Goal: Task Accomplishment & Management: Manage account settings

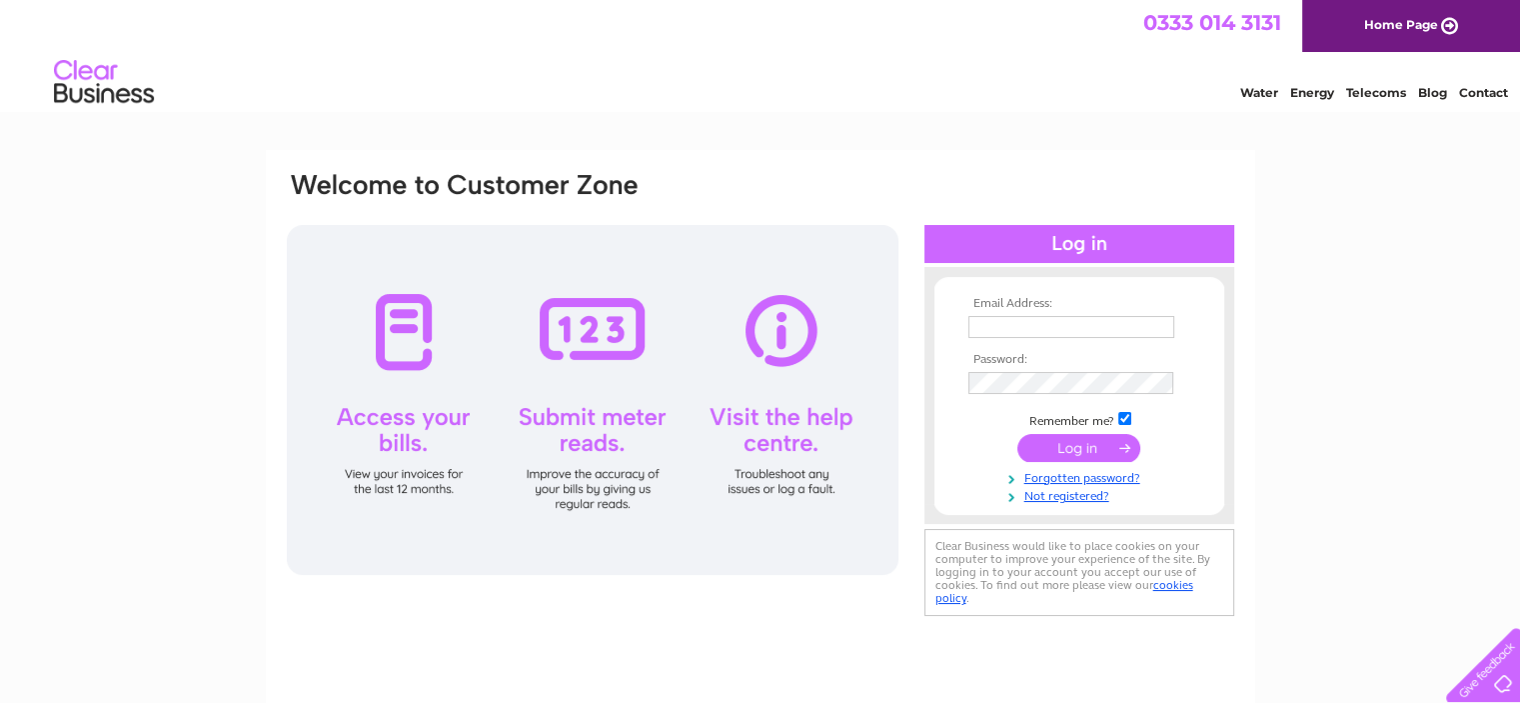
type input "karina.gorst@icloud.com"
click at [1055, 442] on input "submit" at bounding box center [1079, 448] width 123 height 28
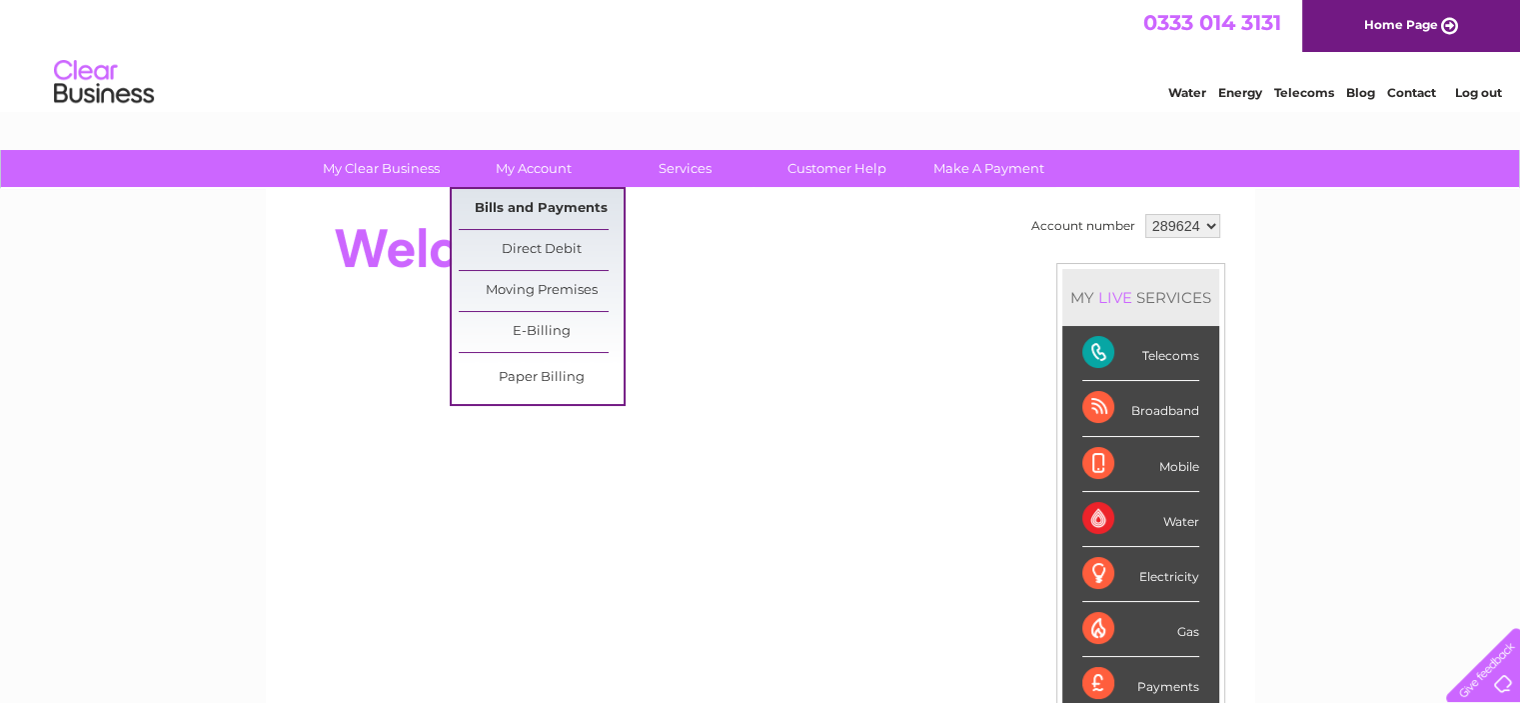
click at [541, 199] on link "Bills and Payments" at bounding box center [541, 209] width 165 height 40
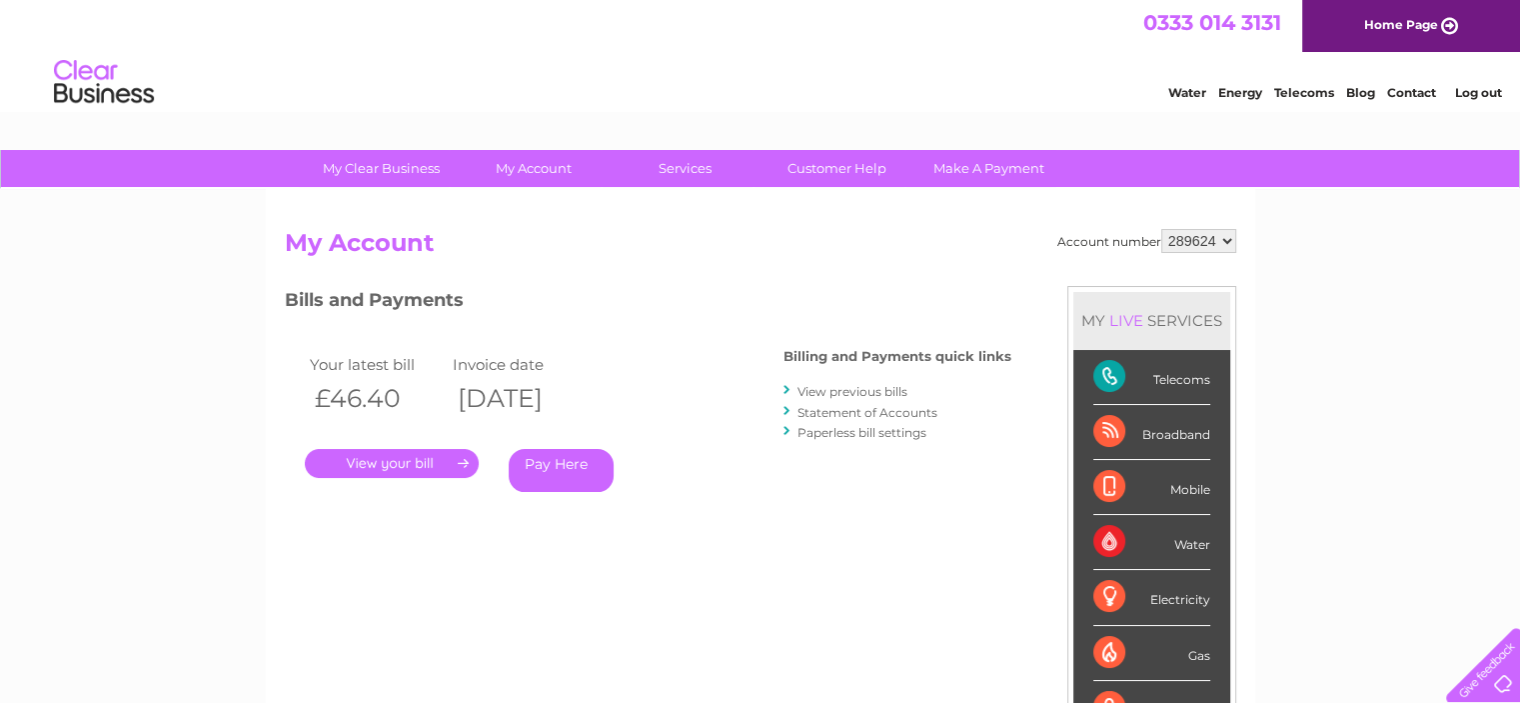
click at [840, 391] on link "View previous bills" at bounding box center [853, 391] width 110 height 15
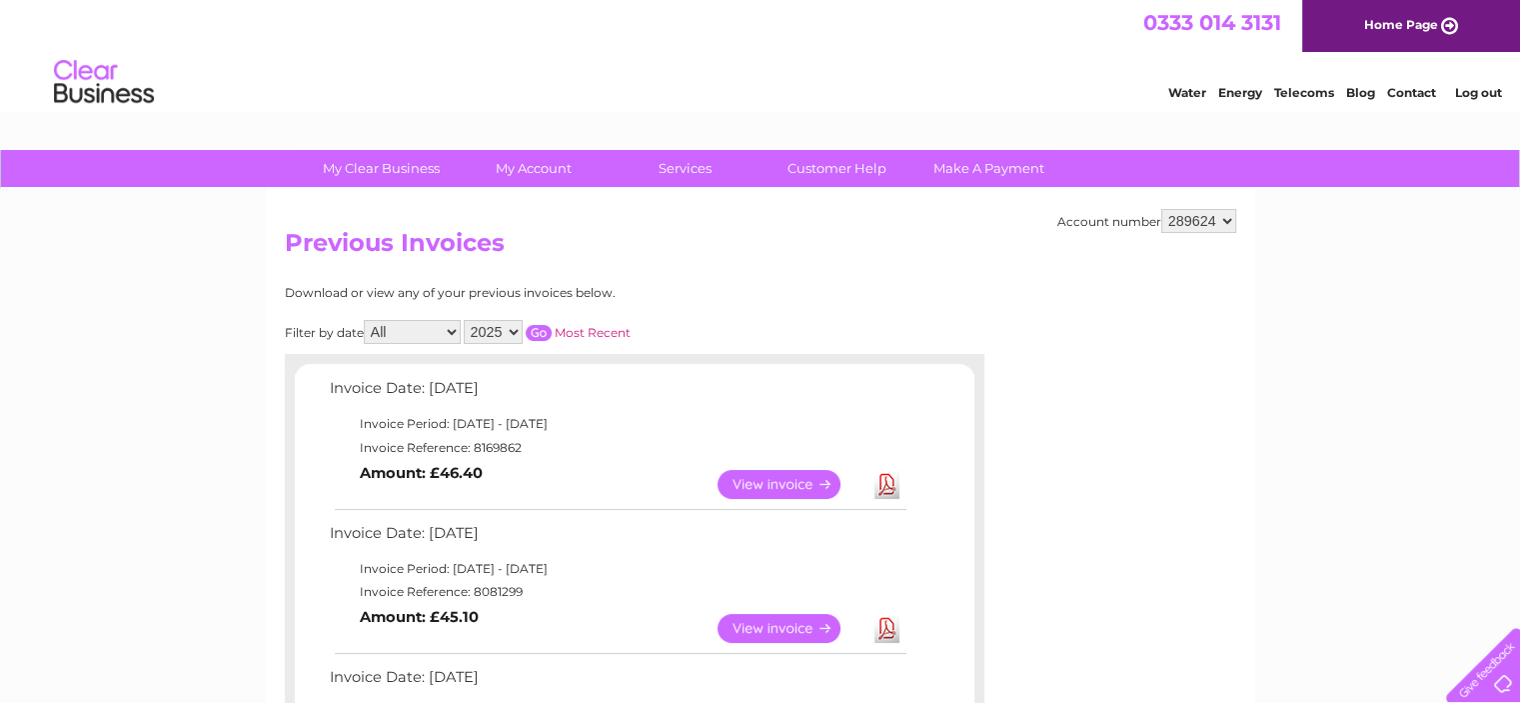
click at [810, 477] on link "View" at bounding box center [791, 484] width 147 height 29
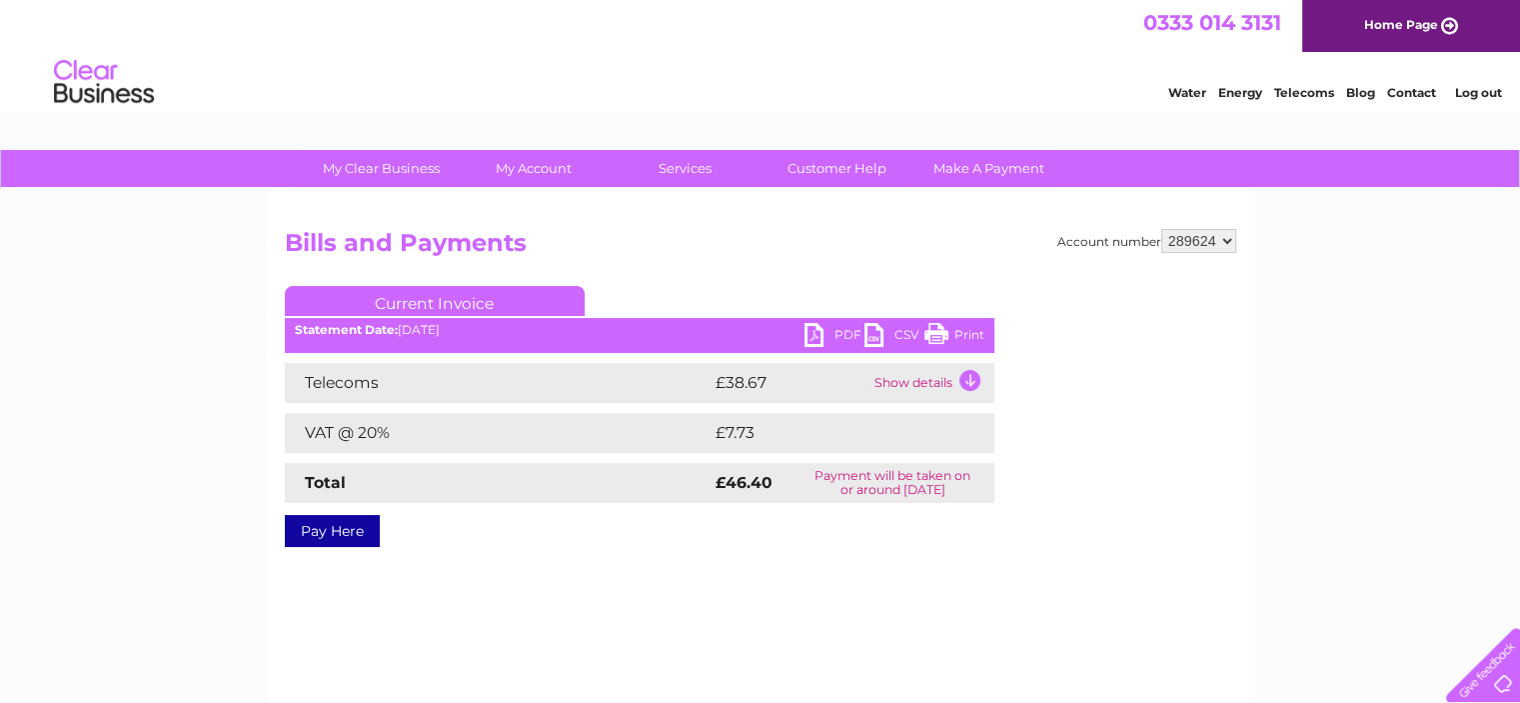
click at [807, 324] on link "PDF" at bounding box center [835, 337] width 60 height 29
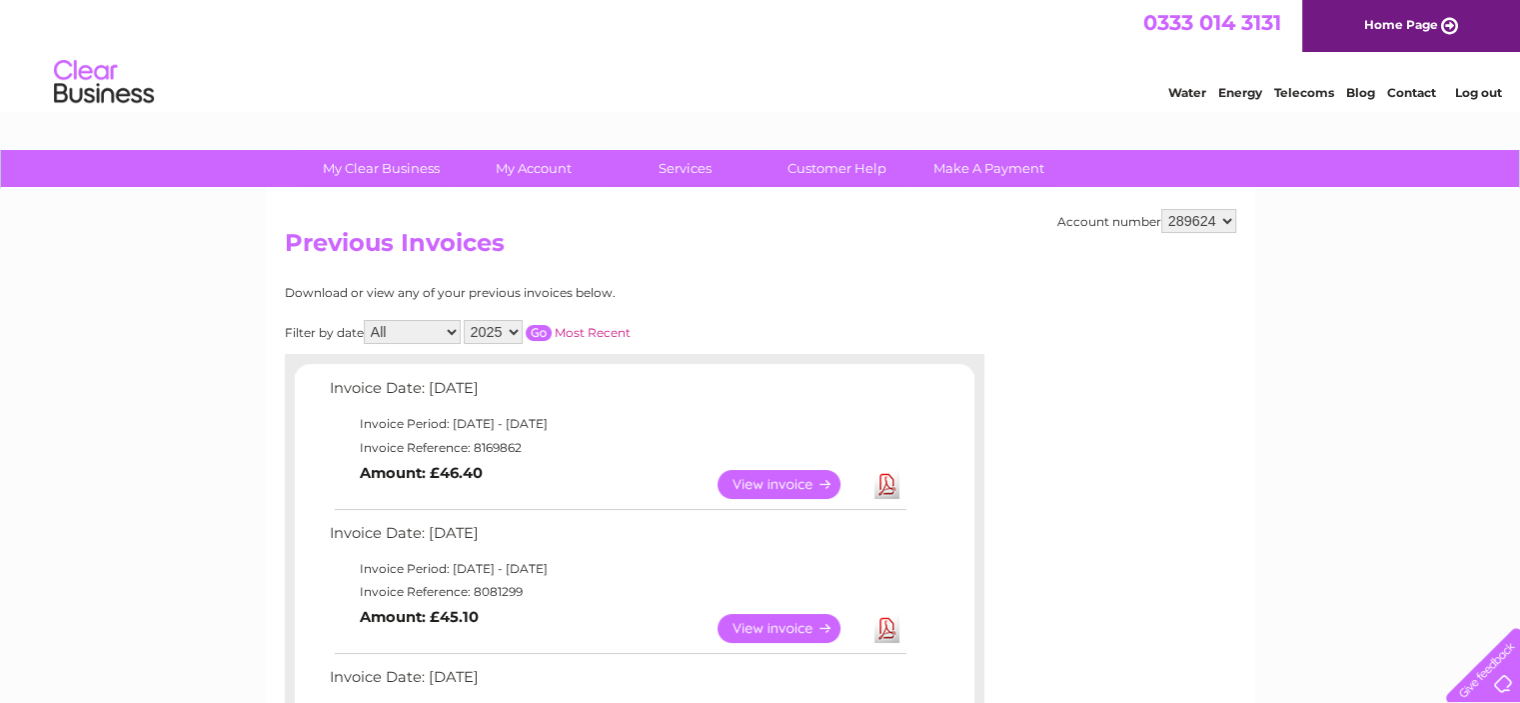
click at [802, 629] on link "View" at bounding box center [791, 628] width 147 height 29
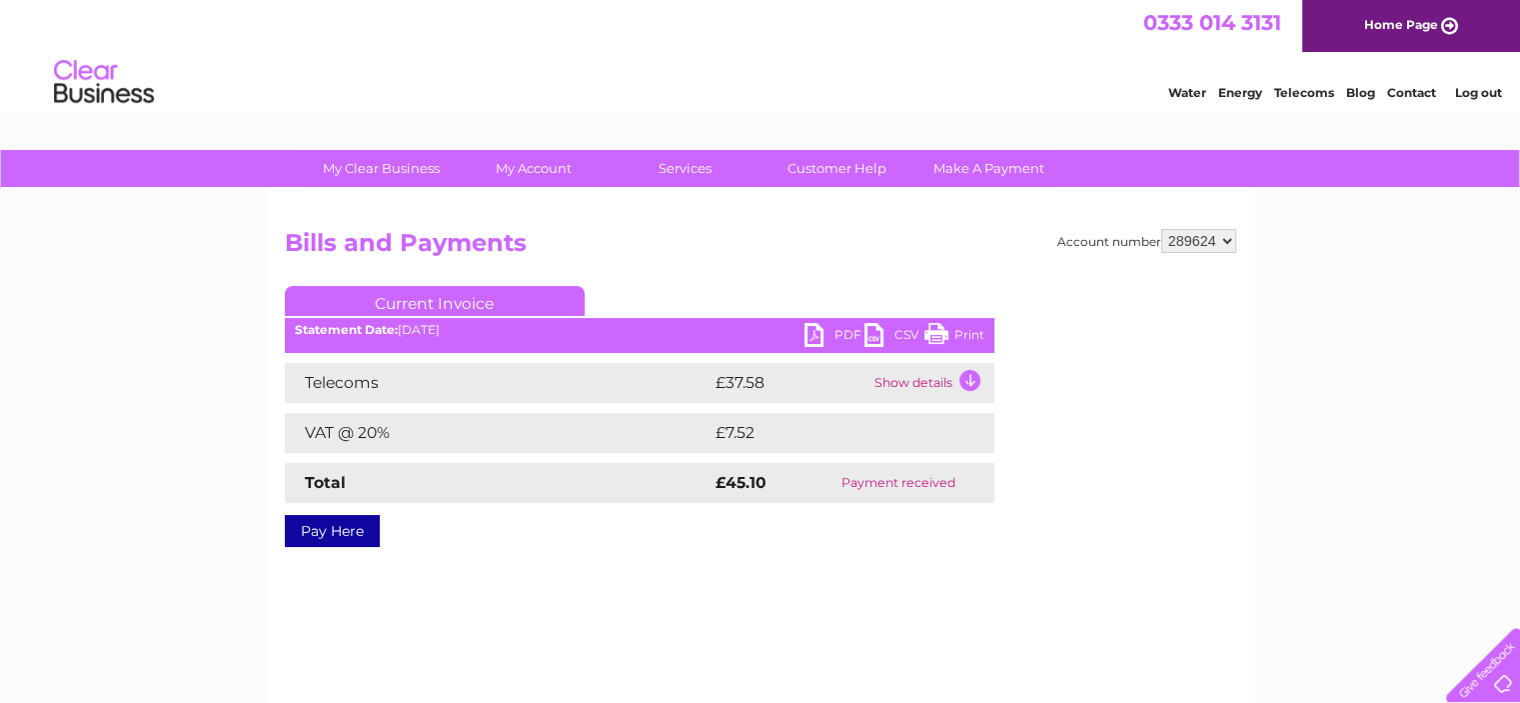
click at [941, 326] on link "Print" at bounding box center [955, 337] width 60 height 29
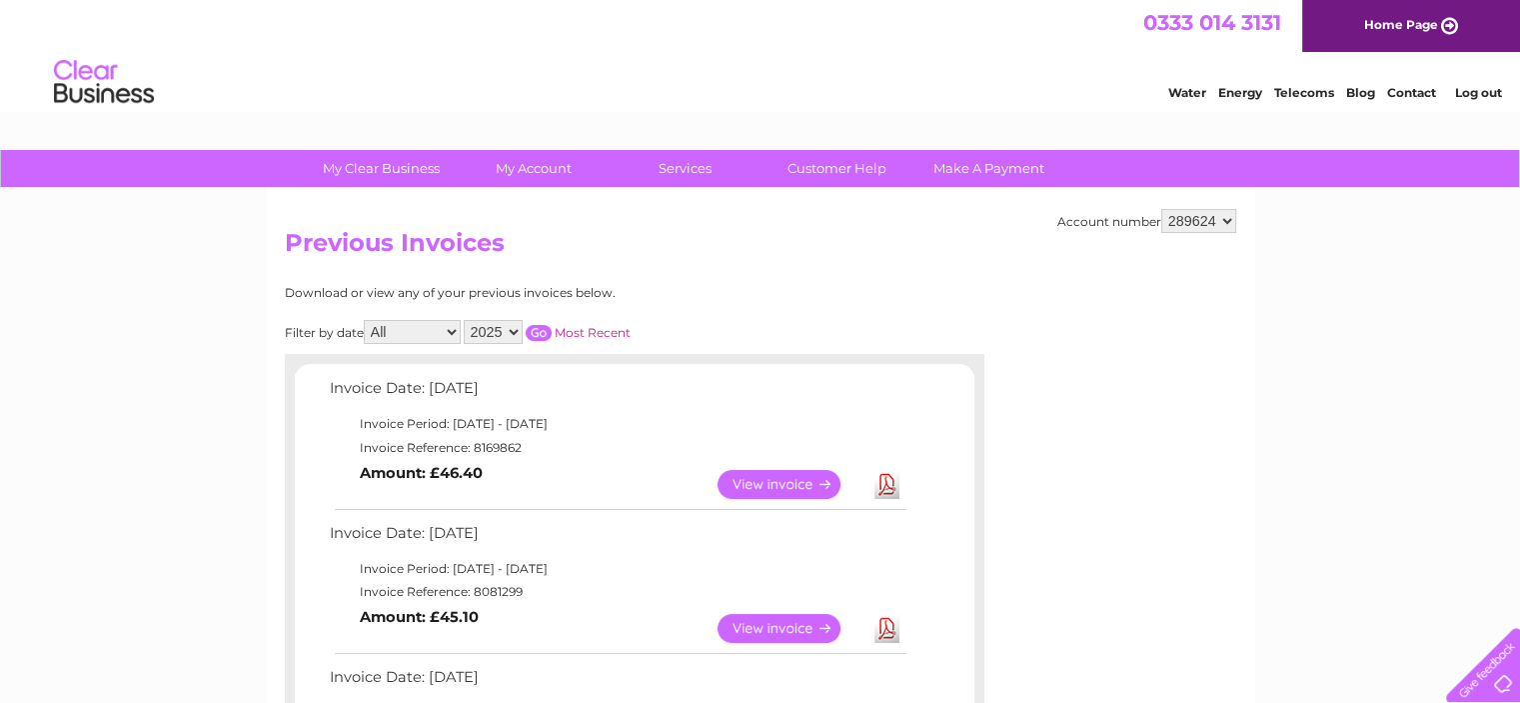
click at [756, 628] on link "View" at bounding box center [791, 628] width 147 height 29
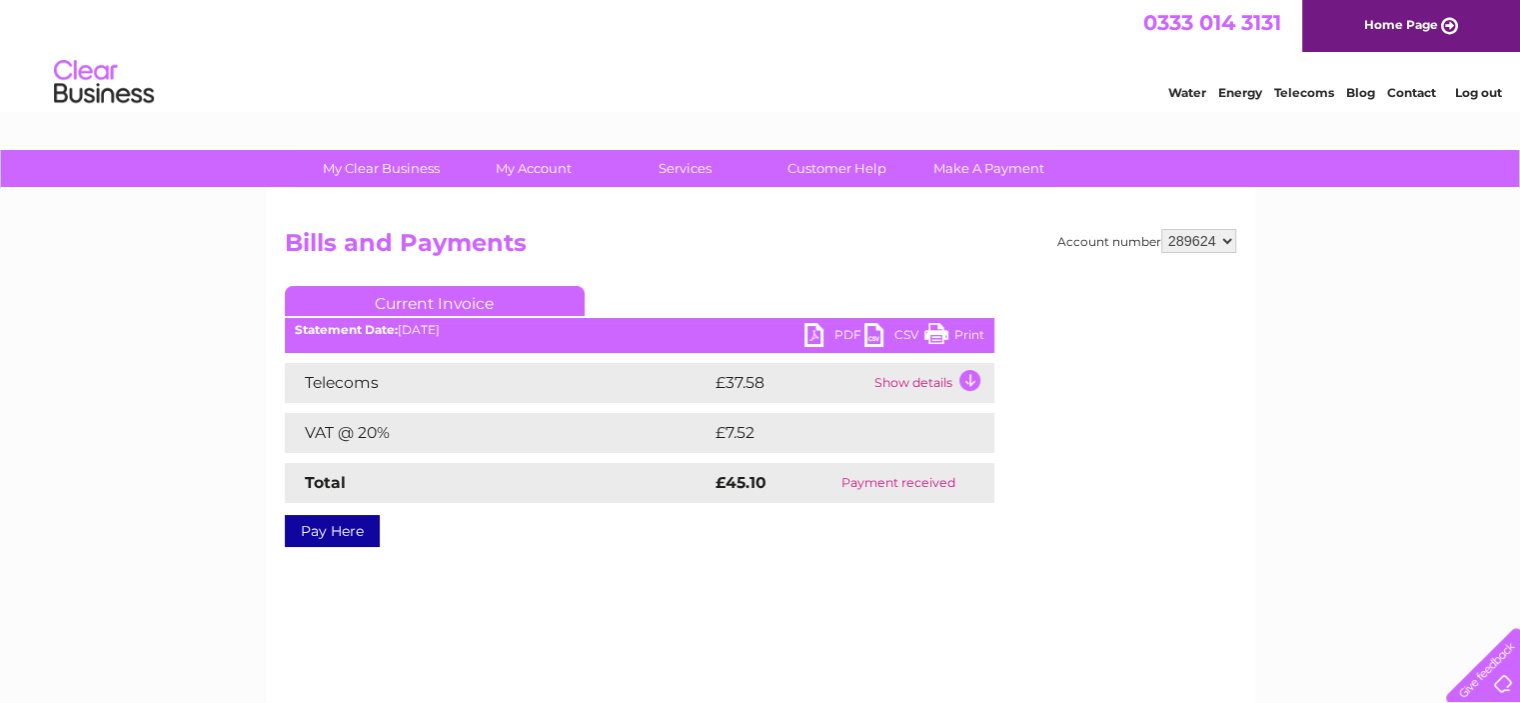
click at [814, 333] on link "PDF" at bounding box center [835, 337] width 60 height 29
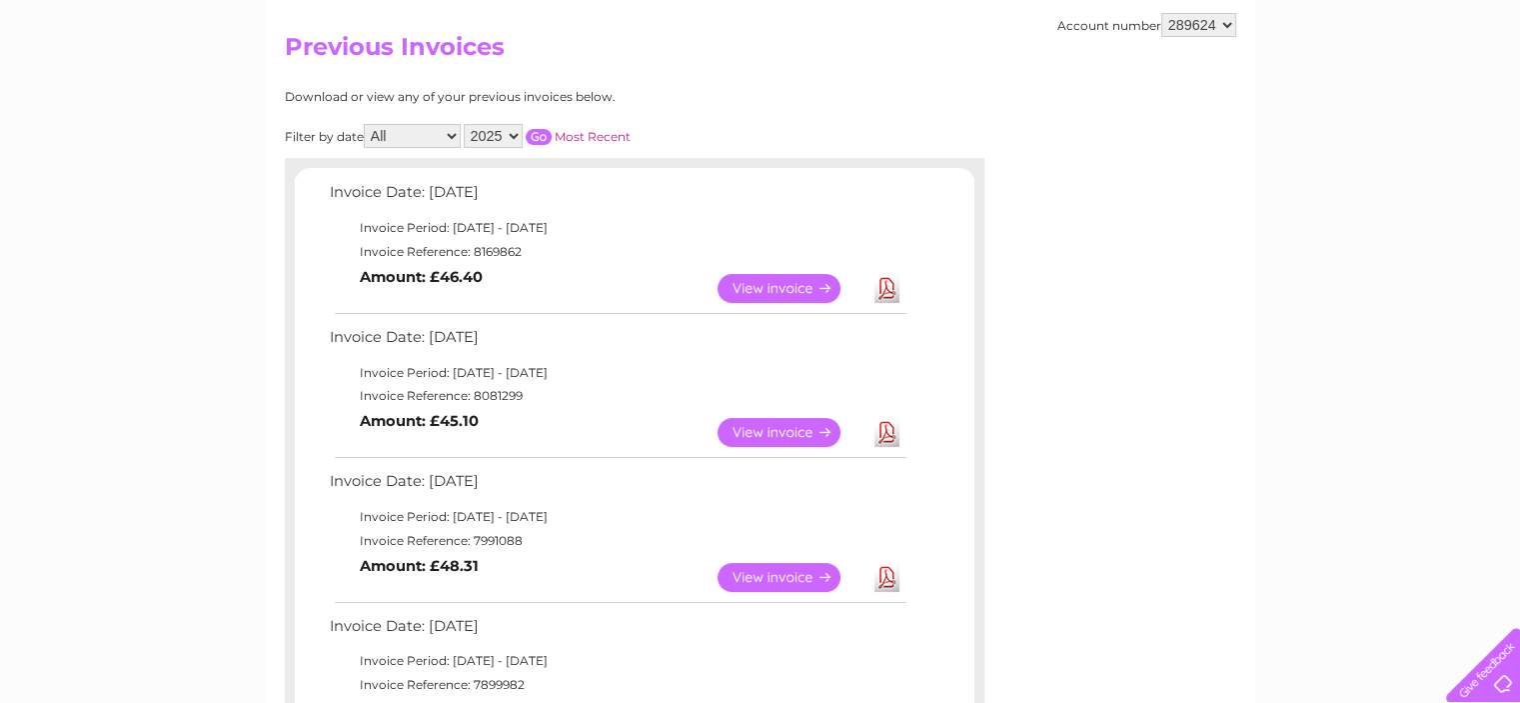
scroll to position [200, 0]
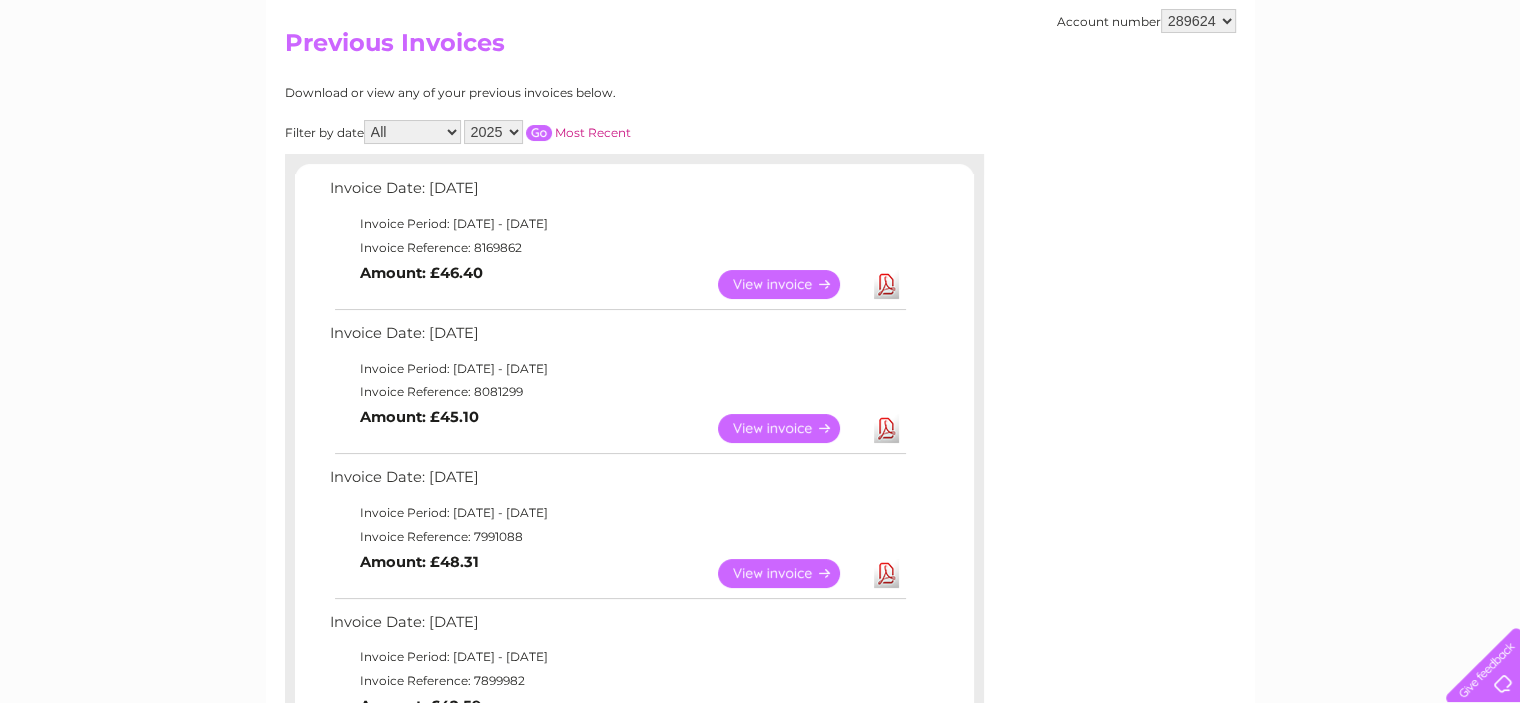
click at [789, 568] on link "View" at bounding box center [791, 573] width 147 height 29
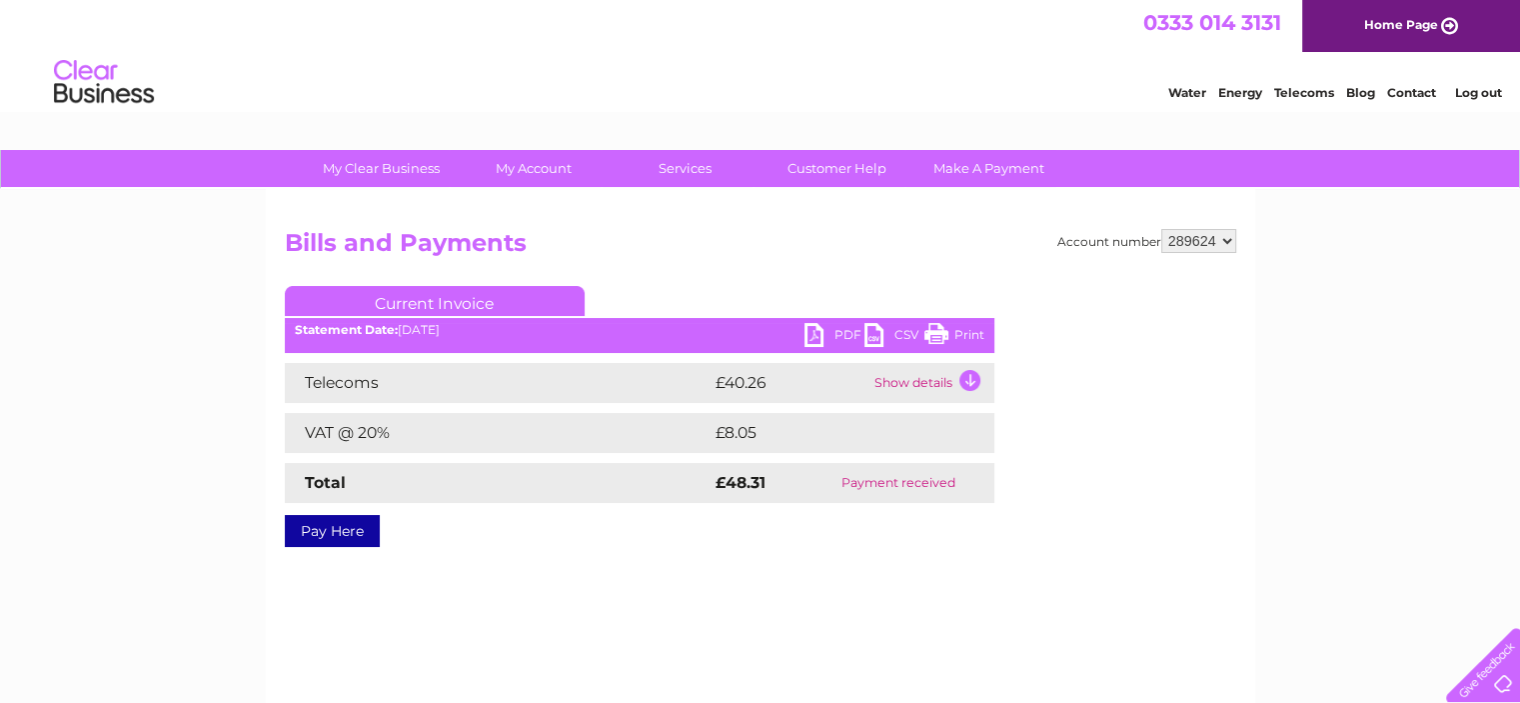
click at [816, 330] on link "PDF" at bounding box center [835, 337] width 60 height 29
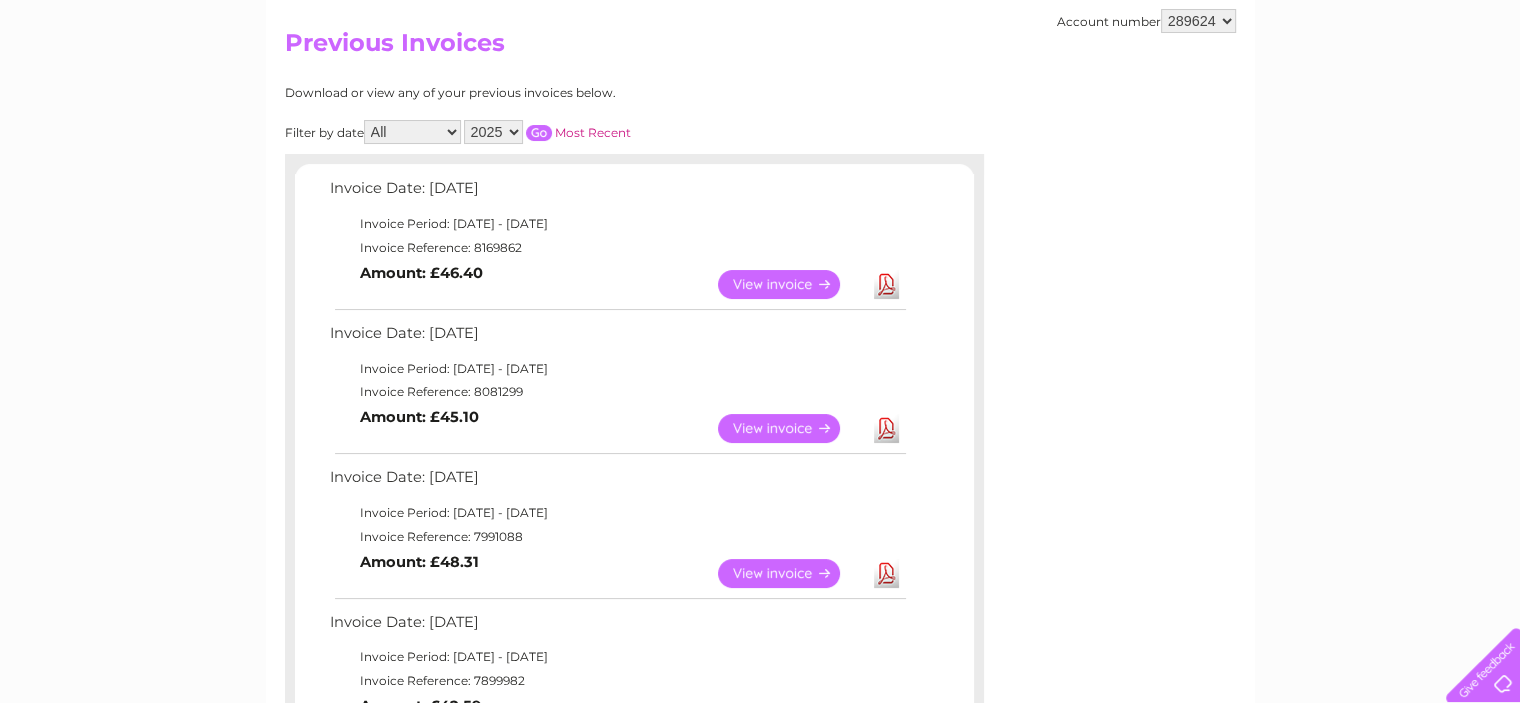
click at [1226, 23] on select "289624 915723" at bounding box center [1199, 21] width 75 height 24
select select "915723"
click at [1162, 9] on select "289624 915723" at bounding box center [1199, 21] width 75 height 24
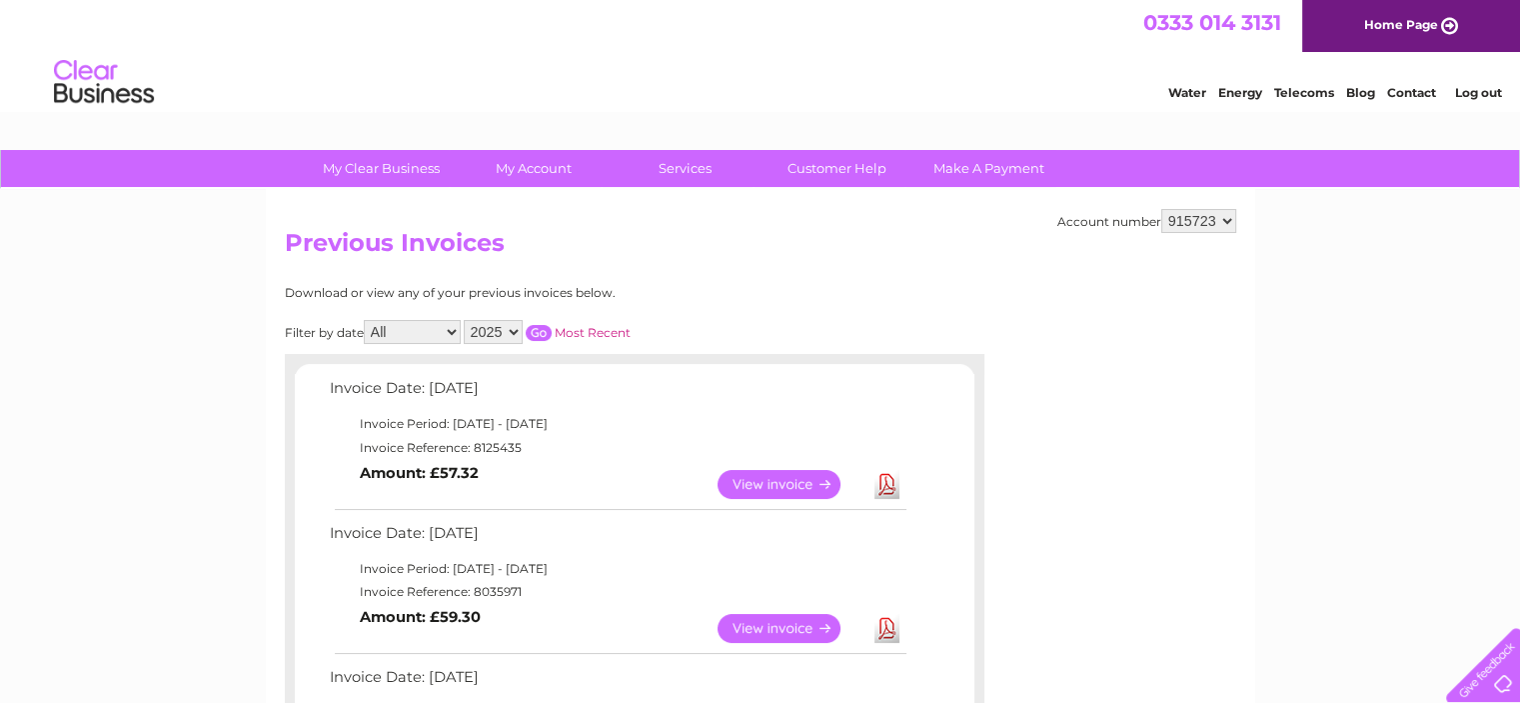
click at [790, 479] on link "View" at bounding box center [791, 484] width 147 height 29
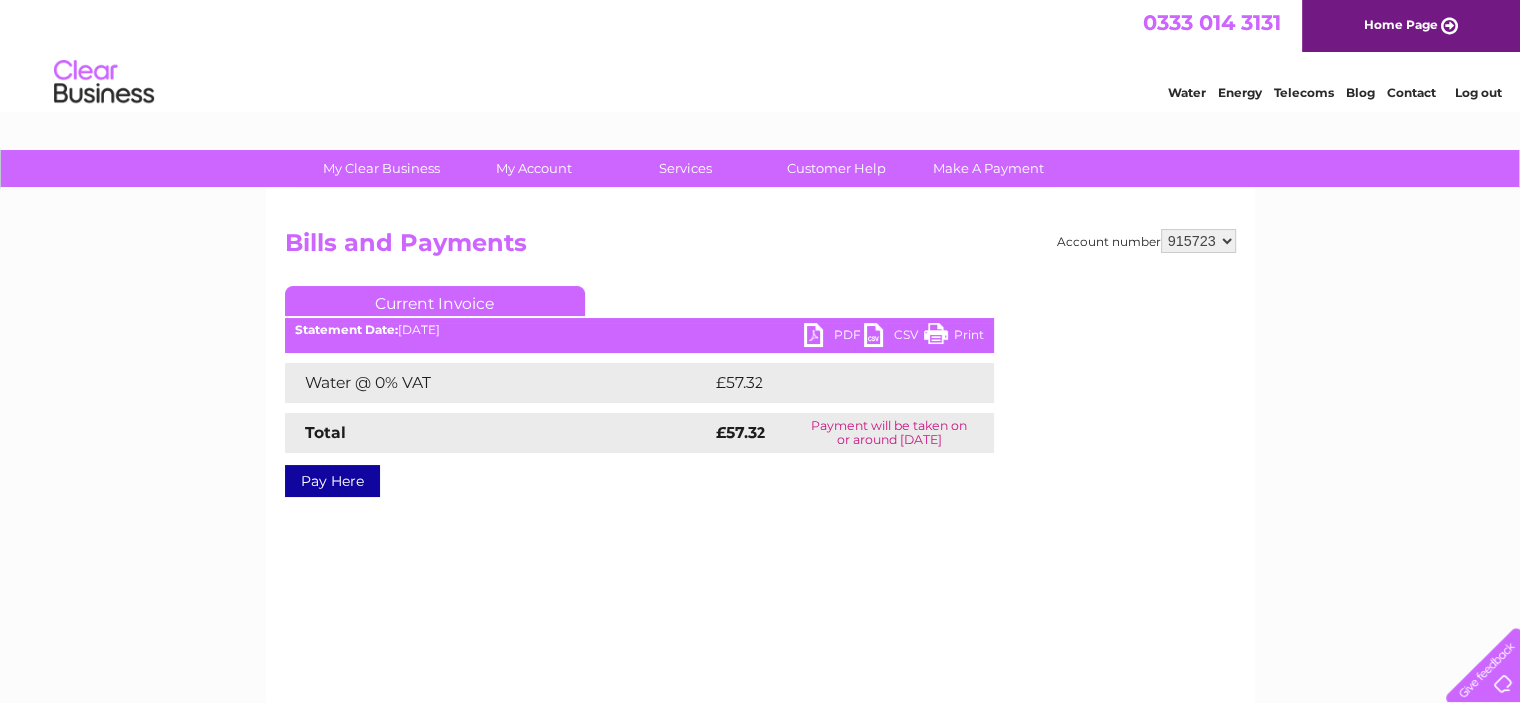
click at [814, 335] on link "PDF" at bounding box center [835, 337] width 60 height 29
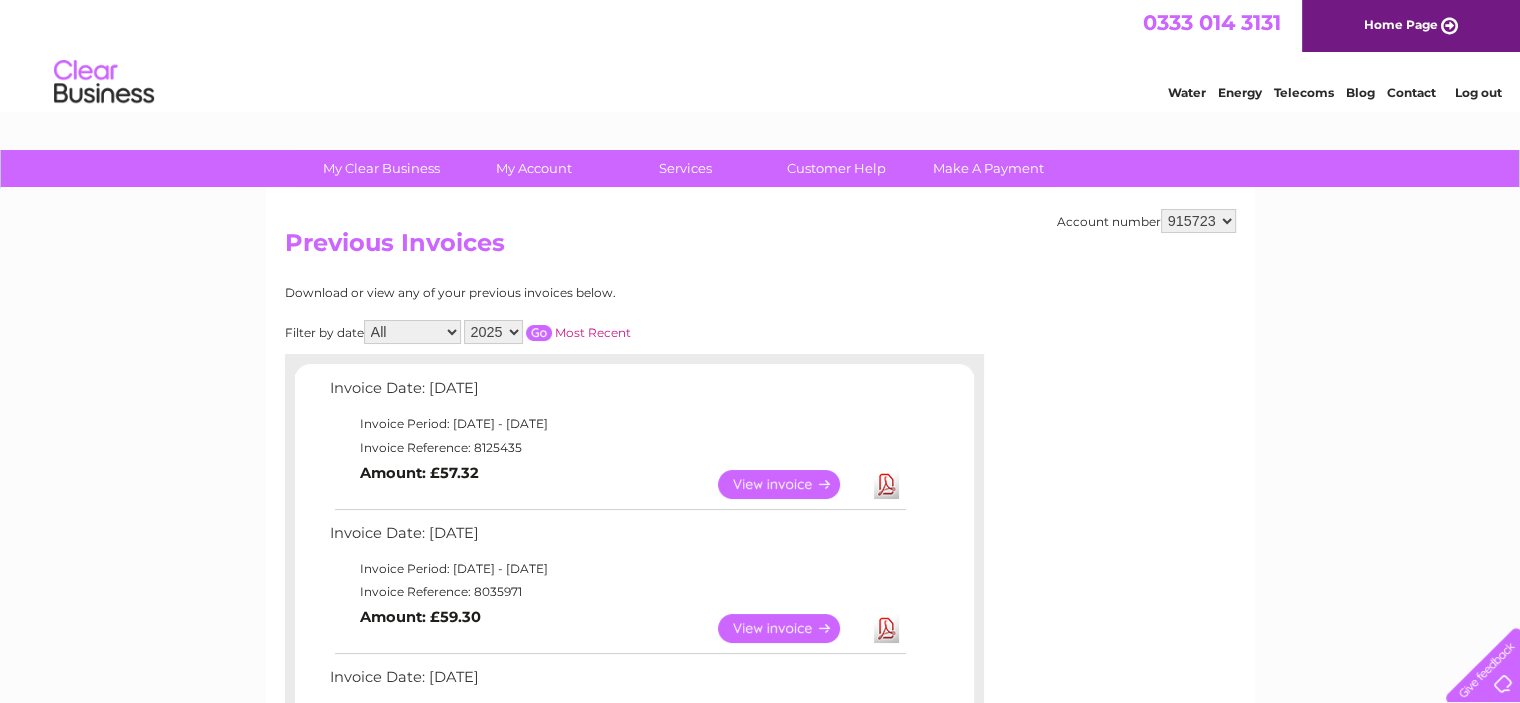
click at [752, 627] on link "View" at bounding box center [791, 628] width 147 height 29
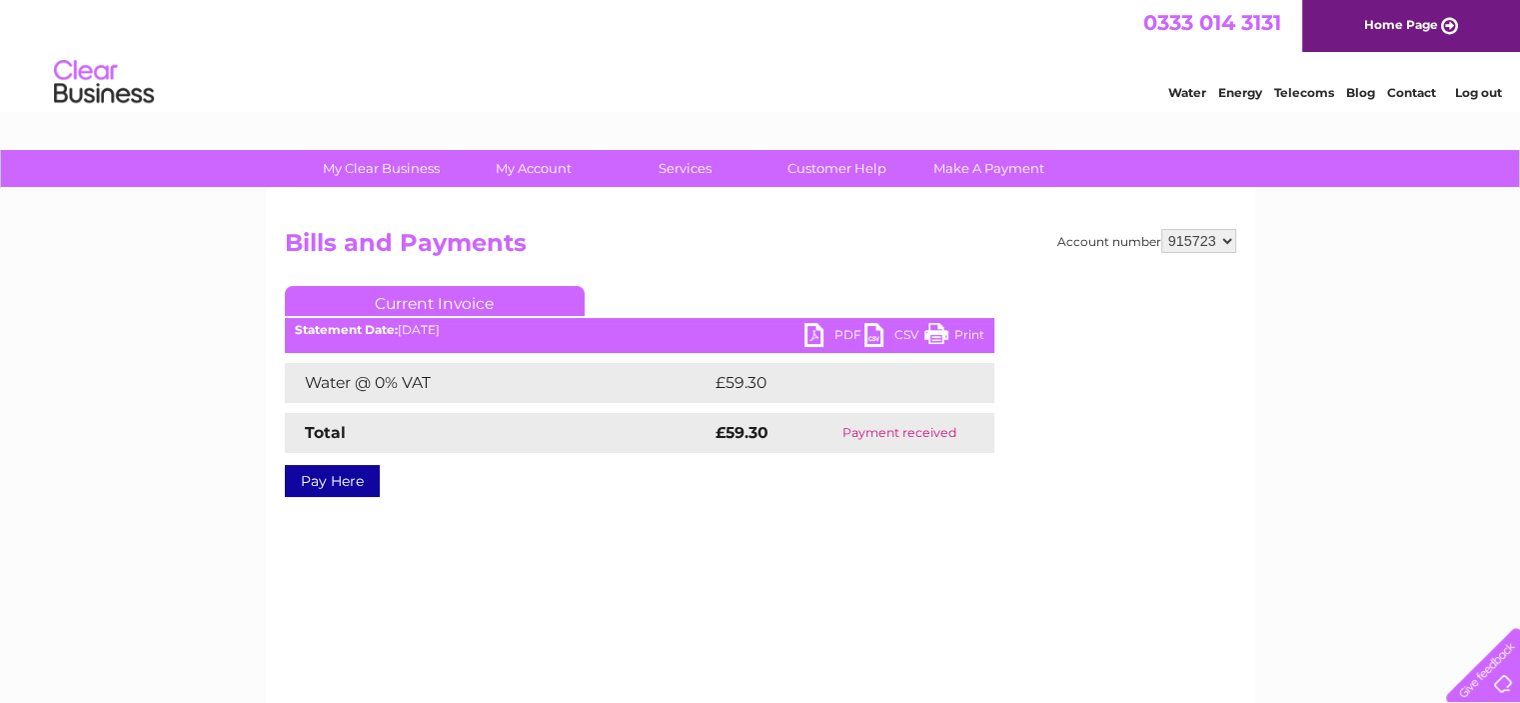
click at [812, 327] on link "PDF" at bounding box center [835, 337] width 60 height 29
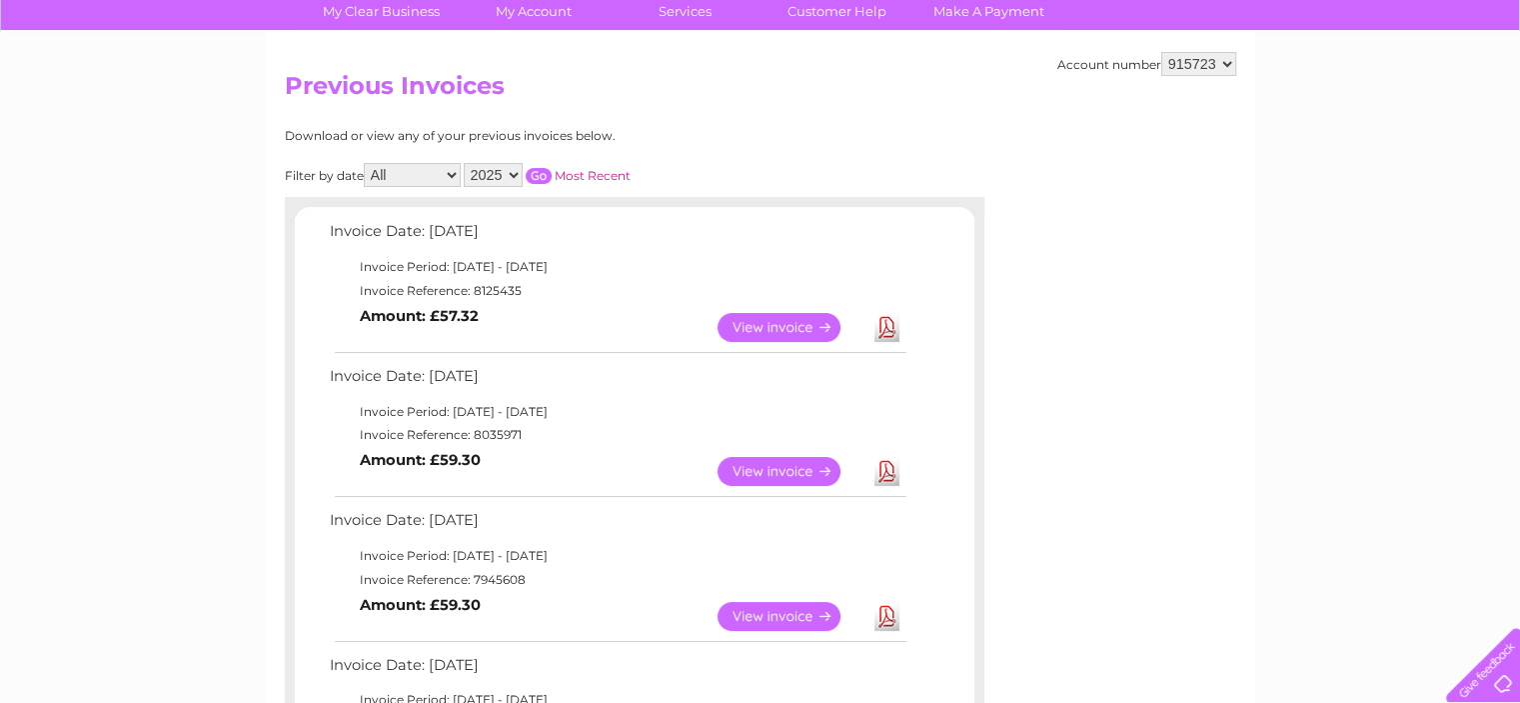
scroll to position [160, 0]
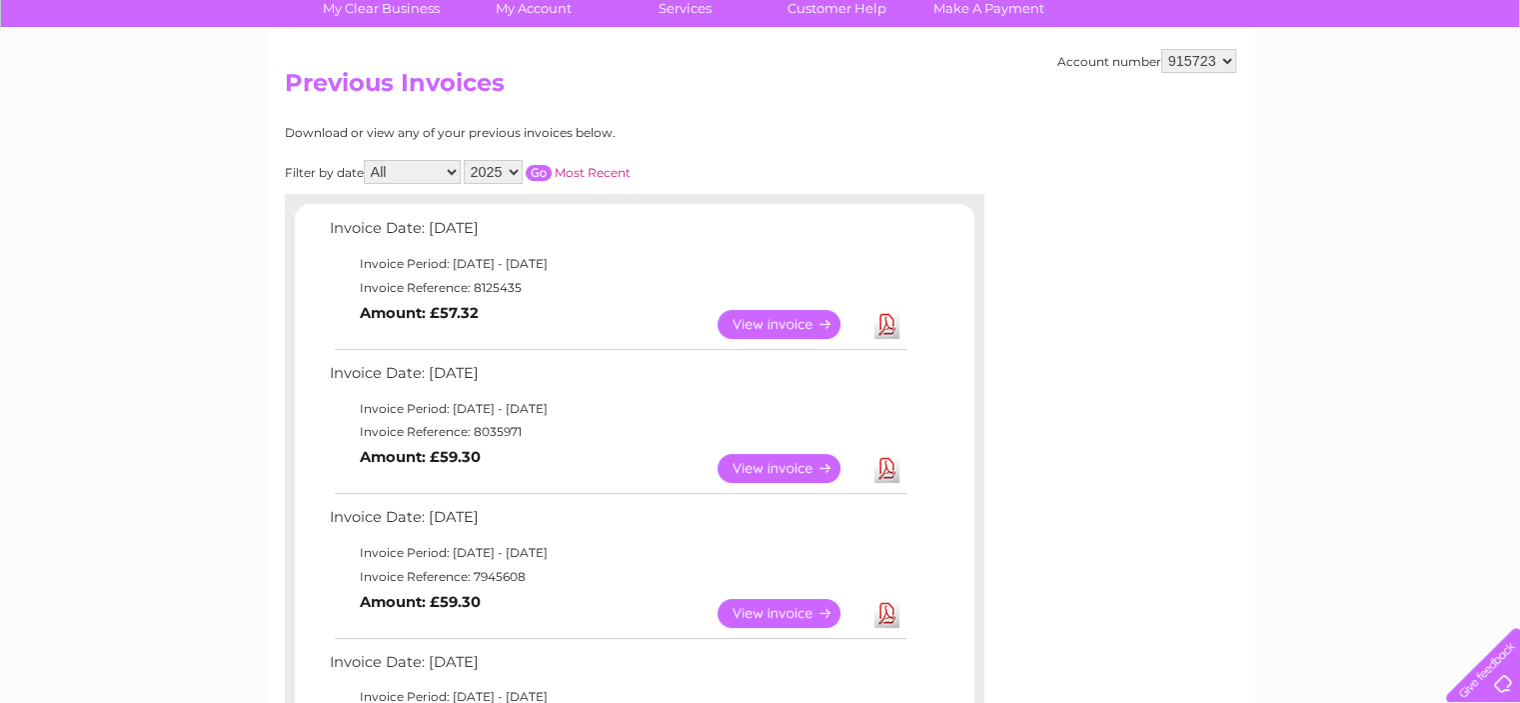
click at [782, 611] on link "View" at bounding box center [791, 613] width 147 height 29
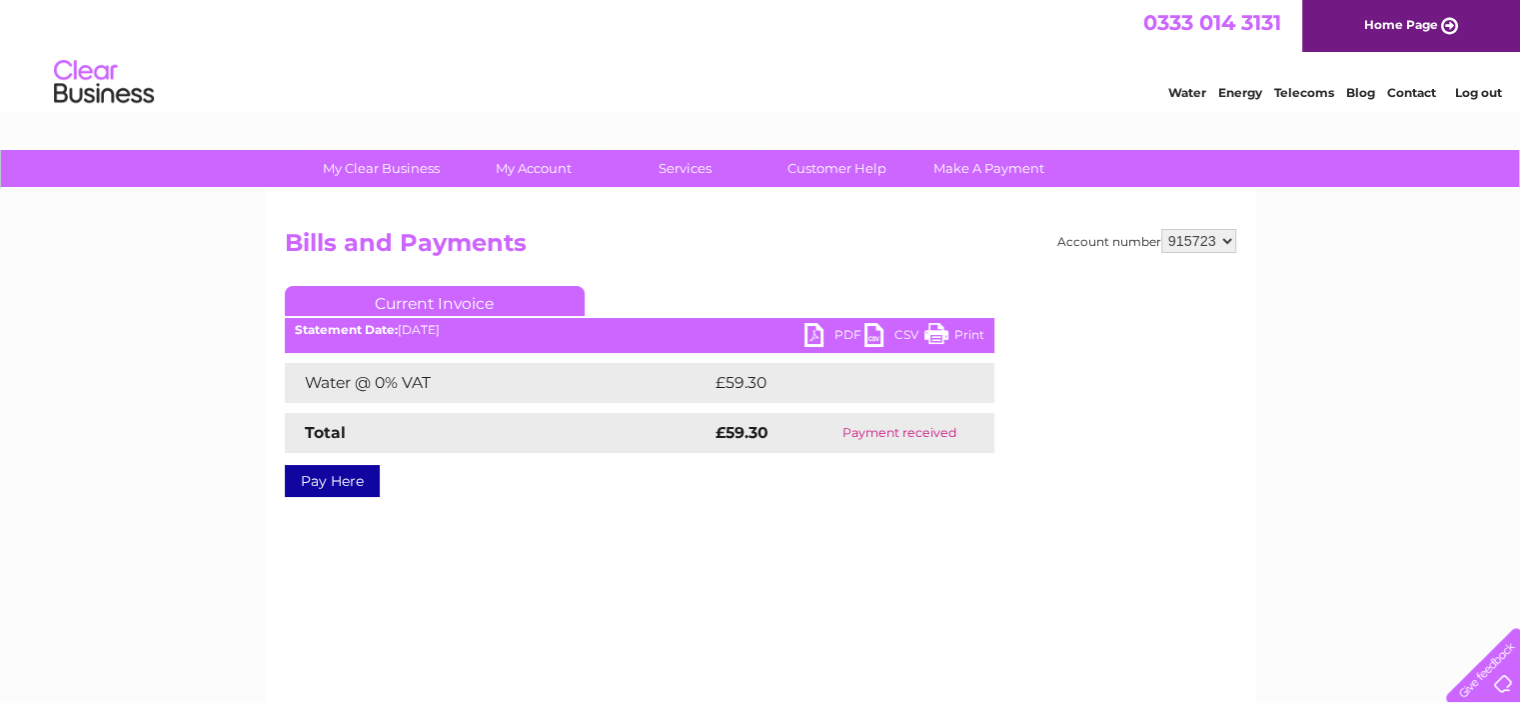
click at [815, 327] on link "PDF" at bounding box center [835, 337] width 60 height 29
